Goal: Browse casually: Explore the website without a specific task or goal

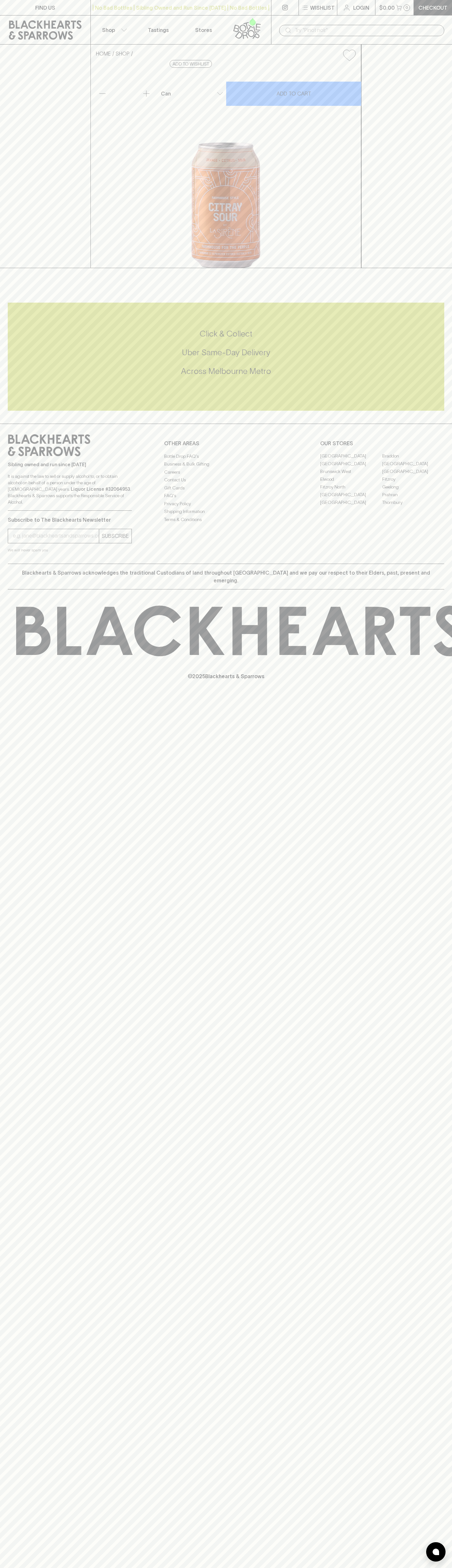
click at [276, 22] on div "​" at bounding box center [361, 30] width 181 height 29
click at [431, 1325] on div "FIND US | No Bad Bottles | Sibling Owned and Run Since [DATE] | No Bad Bottles …" at bounding box center [226, 784] width 452 height 1568
click at [422, 1567] on html "FIND US | No Bad Bottles | Sibling Owned and Run Since [DATE] | No Bad Bottles …" at bounding box center [226, 784] width 452 height 1568
click at [18, 1227] on div "FIND US | No Bad Bottles | Sibling Owned and Run Since [DATE] | No Bad Bottles …" at bounding box center [226, 784] width 452 height 1568
